Goal: Manage account settings

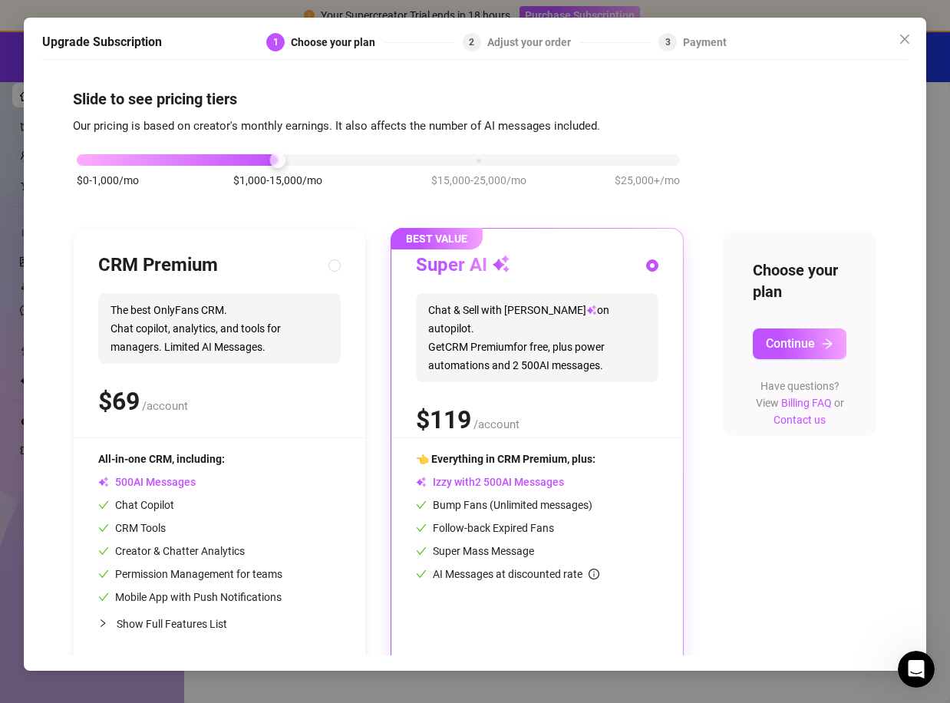
click at [294, 390] on div "$ /account" at bounding box center [219, 401] width 242 height 38
radio input "true"
radio input "false"
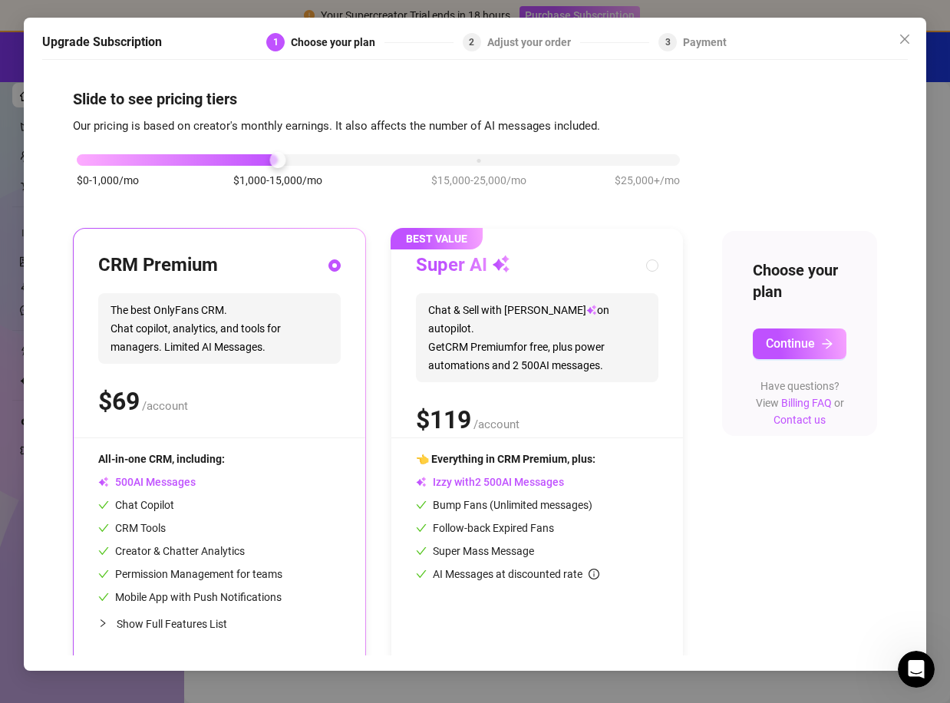
scroll to position [12, 0]
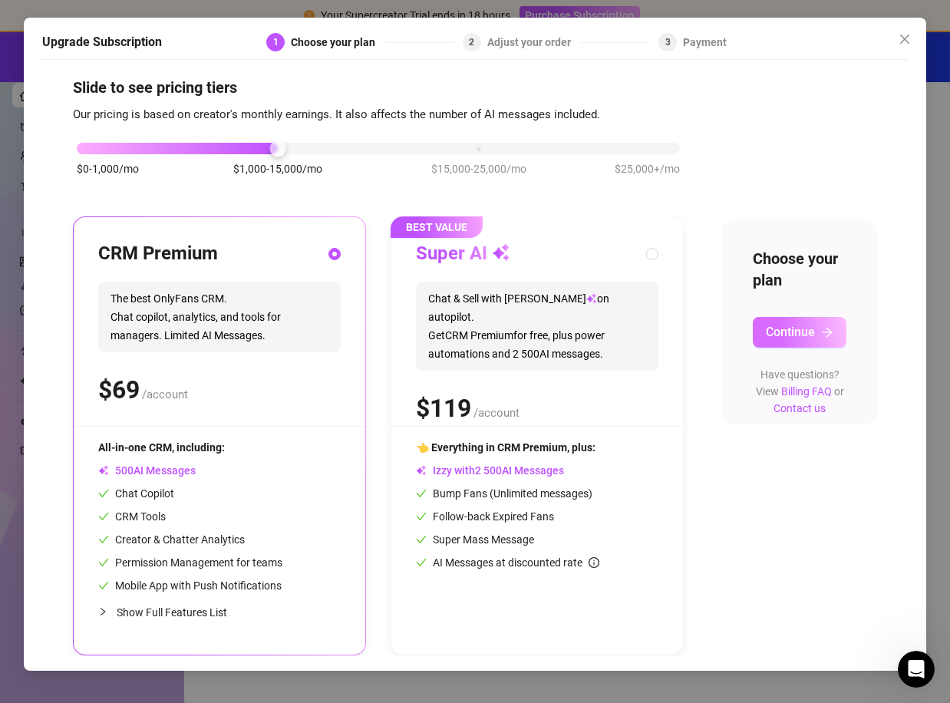
click at [790, 343] on button "Continue" at bounding box center [800, 332] width 94 height 31
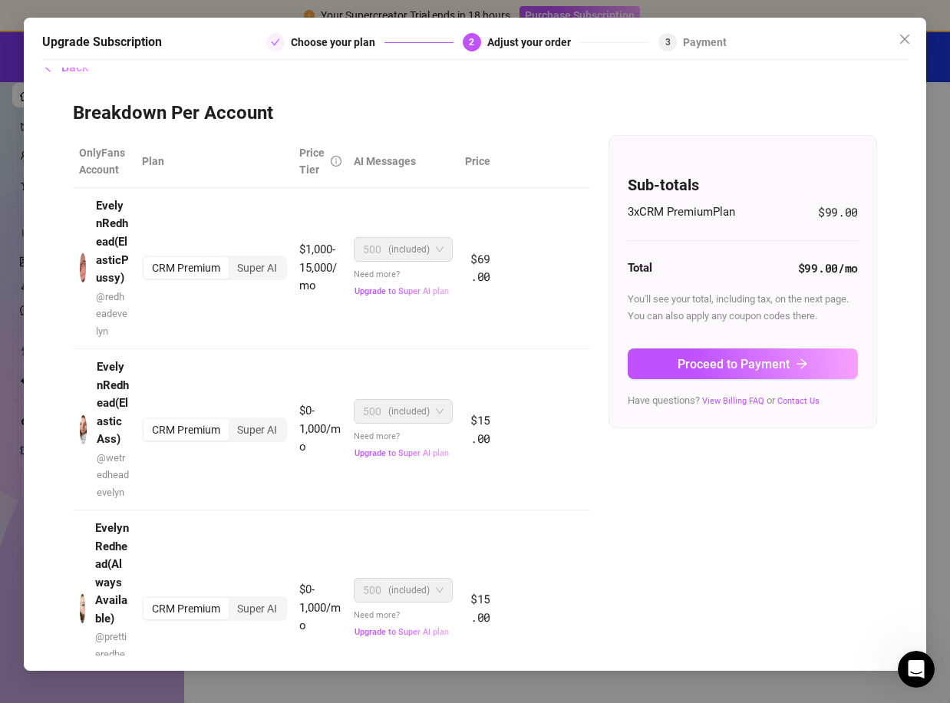
scroll to position [0, 0]
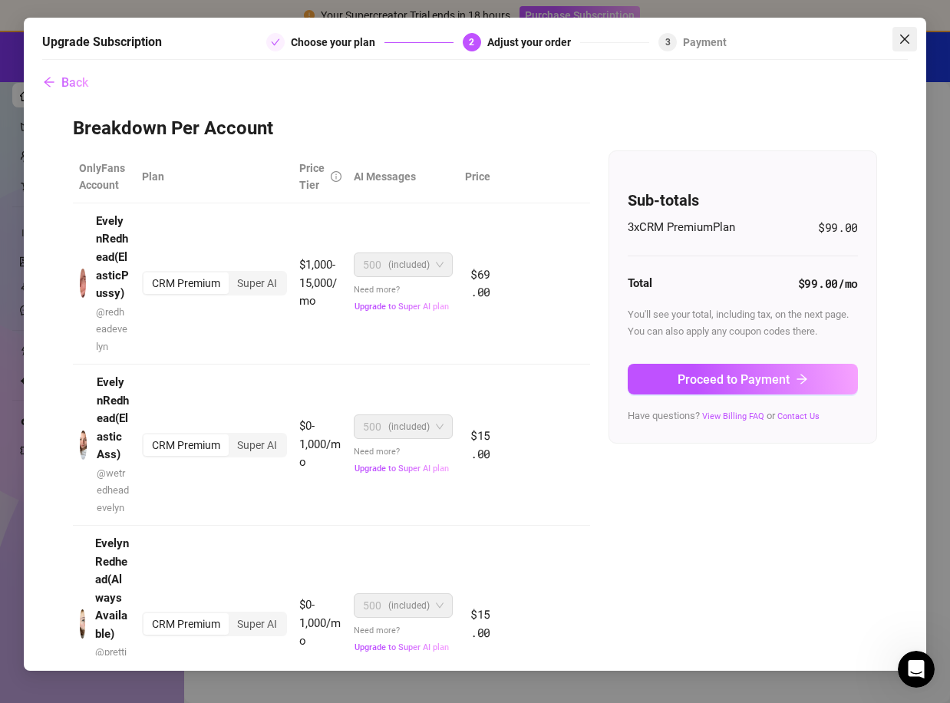
click at [905, 35] on icon "close" at bounding box center [904, 39] width 12 height 12
